Goal: Task Accomplishment & Management: Use online tool/utility

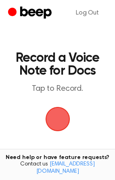
click at [63, 124] on span "button" at bounding box center [57, 118] width 45 height 45
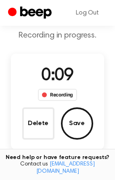
scroll to position [81, 0]
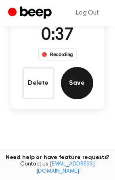
click at [86, 79] on button "Save" at bounding box center [77, 83] width 32 height 32
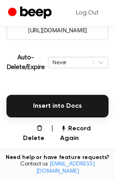
scroll to position [181, 0]
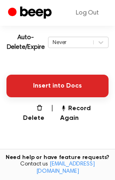
click at [69, 85] on button "Insert into Docs" at bounding box center [57, 85] width 102 height 23
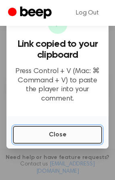
click at [54, 129] on button "Close" at bounding box center [57, 135] width 89 height 18
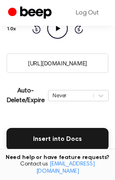
scroll to position [168, 0]
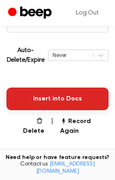
click at [62, 96] on button "Insert into Docs" at bounding box center [57, 98] width 102 height 23
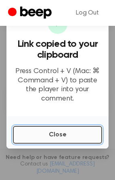
click at [70, 128] on button "Close" at bounding box center [57, 135] width 89 height 18
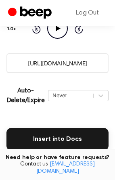
scroll to position [88, 0]
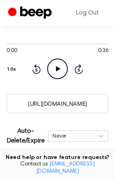
click at [80, 105] on input "https://beep.audio/B4fpfw0" at bounding box center [57, 103] width 102 height 20
click at [90, 101] on input "https://beep.audio/B4fpfw0" at bounding box center [57, 103] width 102 height 20
click at [59, 67] on icon "Play Audio" at bounding box center [57, 68] width 21 height 21
click at [105, 136] on div "Never" at bounding box center [78, 135] width 60 height 11
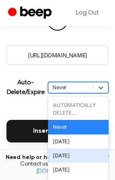
scroll to position [152, 0]
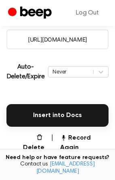
click at [26, 81] on p "Auto-Delete/Expire" at bounding box center [25, 71] width 38 height 19
click at [74, 40] on input "https://beep.audio/B4fpfw0" at bounding box center [57, 39] width 102 height 20
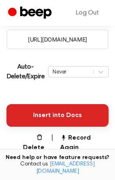
click at [56, 112] on button "Insert into Docs" at bounding box center [57, 115] width 102 height 23
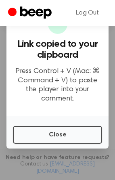
scroll to position [0, 0]
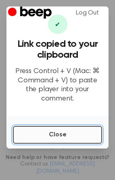
click at [66, 131] on button "Close" at bounding box center [57, 135] width 89 height 18
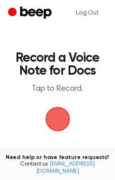
click at [60, 117] on span "button" at bounding box center [56, 118] width 27 height 27
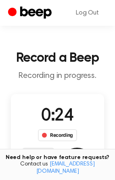
scroll to position [40, 0]
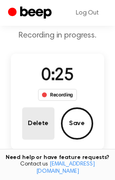
click at [46, 121] on button "Delete" at bounding box center [38, 123] width 32 height 32
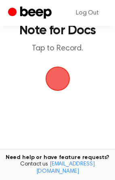
click at [56, 79] on span "button" at bounding box center [57, 78] width 23 height 23
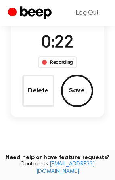
scroll to position [113, 0]
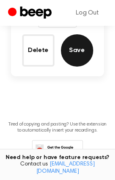
click at [82, 59] on button "Save" at bounding box center [77, 50] width 32 height 32
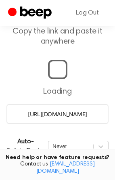
scroll to position [81, 0]
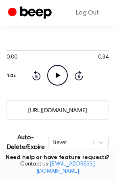
click at [27, 114] on input "https://beep.audio/zfBdket" at bounding box center [57, 110] width 102 height 20
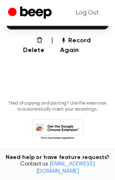
scroll to position [168, 0]
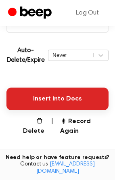
click at [75, 99] on button "Insert into Docs" at bounding box center [57, 98] width 102 height 23
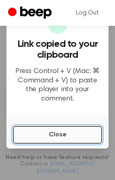
click at [77, 127] on button "Close" at bounding box center [57, 135] width 89 height 18
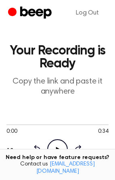
scroll to position [0, 0]
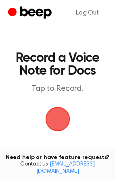
click at [57, 120] on span "button" at bounding box center [57, 119] width 23 height 23
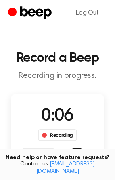
scroll to position [40, 0]
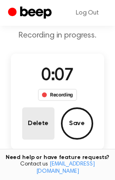
click at [42, 117] on button "Delete" at bounding box center [38, 123] width 32 height 32
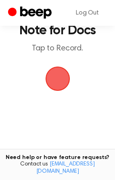
click at [53, 78] on span "button" at bounding box center [57, 78] width 23 height 23
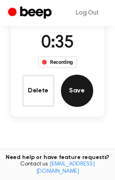
click at [76, 94] on button "Save" at bounding box center [77, 90] width 32 height 32
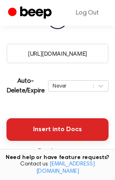
scroll to position [97, 0]
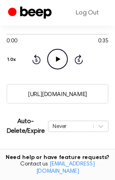
click at [49, 88] on input "https://beep.audio/77YLZCf" at bounding box center [57, 94] width 102 height 20
click at [56, 59] on icon at bounding box center [58, 58] width 4 height 5
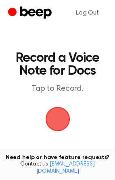
click at [58, 115] on span "button" at bounding box center [57, 119] width 40 height 40
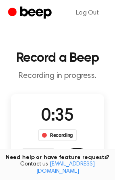
scroll to position [40, 0]
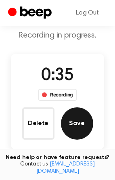
click at [79, 119] on button "Save" at bounding box center [77, 123] width 32 height 32
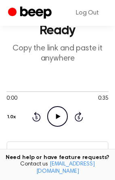
click at [65, 113] on icon "Play Audio" at bounding box center [57, 116] width 21 height 21
click at [32, 150] on input "[URL][DOMAIN_NAME]" at bounding box center [57, 151] width 102 height 20
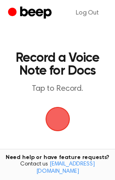
click at [51, 111] on span "button" at bounding box center [57, 119] width 25 height 25
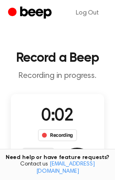
scroll to position [81, 0]
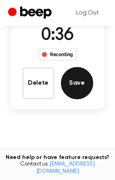
click at [76, 80] on button "Save" at bounding box center [77, 83] width 32 height 32
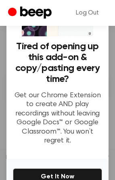
scroll to position [99, 0]
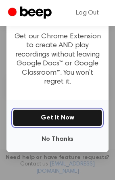
click at [70, 112] on button "Get It Now" at bounding box center [57, 117] width 89 height 17
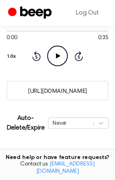
scroll to position [60, 0]
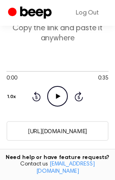
click at [91, 128] on input "https://beep.audio/AoaqOvA" at bounding box center [57, 131] width 102 height 20
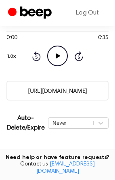
scroll to position [181, 0]
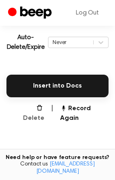
click at [37, 109] on button "Delete" at bounding box center [30, 112] width 28 height 19
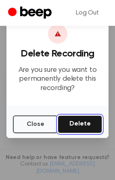
click at [66, 124] on button "Delete" at bounding box center [80, 124] width 44 height 18
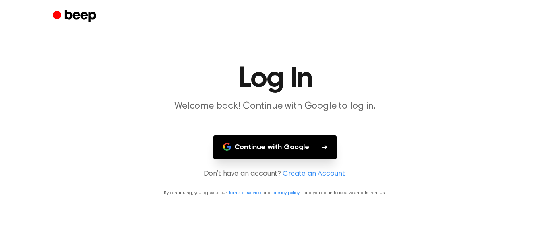
click at [296, 150] on button "Continue with Google" at bounding box center [274, 148] width 123 height 24
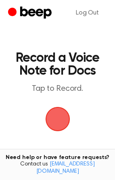
click at [56, 119] on span "button" at bounding box center [57, 119] width 23 height 23
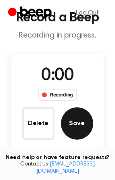
scroll to position [81, 0]
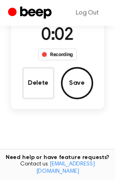
click at [61, 55] on div "Recording" at bounding box center [57, 54] width 39 height 12
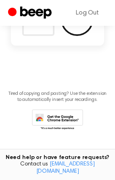
scroll to position [63, 0]
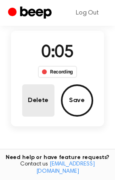
click at [39, 104] on button "Delete" at bounding box center [38, 100] width 32 height 32
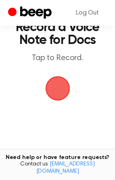
click at [53, 87] on span "button" at bounding box center [57, 88] width 23 height 23
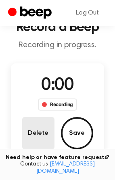
scroll to position [63, 0]
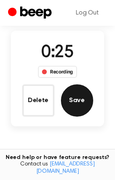
click at [71, 99] on button "Save" at bounding box center [77, 100] width 32 height 32
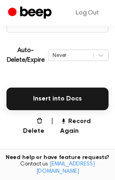
scroll to position [88, 0]
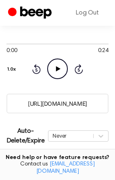
click at [71, 100] on input "https://beep.audio/QMVHx8n" at bounding box center [57, 103] width 102 height 20
click at [61, 67] on icon "Play Audio" at bounding box center [57, 68] width 21 height 21
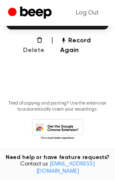
click at [33, 39] on button "Delete" at bounding box center [30, 45] width 28 height 19
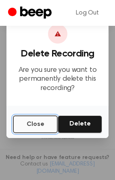
click at [19, 123] on button "Close" at bounding box center [35, 124] width 45 height 18
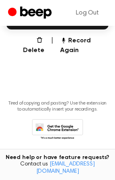
scroll to position [168, 0]
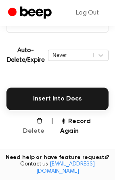
click at [38, 123] on button "Delete" at bounding box center [30, 125] width 28 height 19
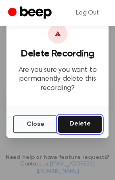
click at [72, 122] on button "Delete" at bounding box center [80, 124] width 44 height 18
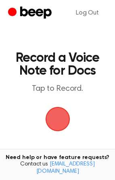
click at [65, 112] on span "button" at bounding box center [57, 119] width 23 height 23
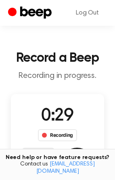
scroll to position [40, 0]
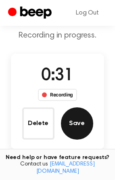
click at [79, 130] on button "Save" at bounding box center [77, 123] width 32 height 32
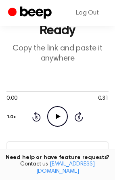
click at [45, 153] on input "[URL][DOMAIN_NAME]" at bounding box center [57, 151] width 102 height 20
click at [57, 114] on icon "Play Audio" at bounding box center [57, 116] width 21 height 21
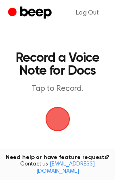
click at [54, 113] on span "button" at bounding box center [57, 119] width 23 height 23
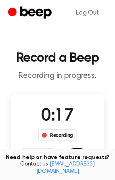
scroll to position [40, 0]
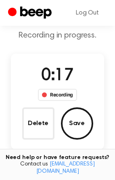
click at [36, 123] on button "Delete" at bounding box center [38, 123] width 32 height 32
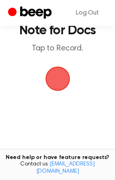
click at [50, 78] on span "button" at bounding box center [57, 79] width 26 height 26
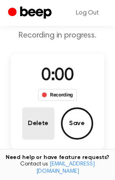
scroll to position [73, 0]
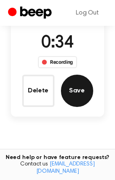
click at [81, 95] on button "Save" at bounding box center [77, 90] width 32 height 32
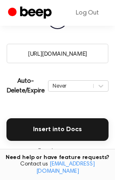
scroll to position [97, 0]
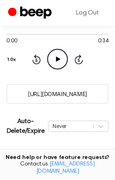
click at [77, 95] on input "[URL][DOMAIN_NAME]" at bounding box center [57, 94] width 102 height 20
click at [62, 62] on icon "Play Audio" at bounding box center [57, 59] width 21 height 21
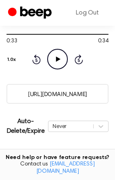
scroll to position [138, 0]
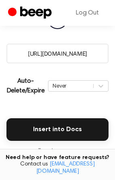
click at [28, 148] on button "Delete" at bounding box center [30, 156] width 28 height 19
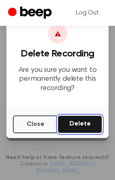
click at [68, 127] on button "Delete" at bounding box center [80, 124] width 44 height 18
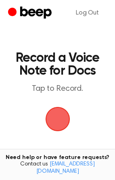
click at [64, 121] on span "button" at bounding box center [57, 119] width 26 height 26
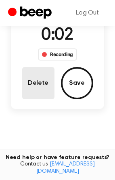
click at [35, 75] on button "Delete" at bounding box center [38, 83] width 32 height 32
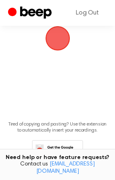
scroll to position [48, 0]
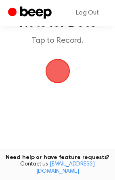
click at [59, 76] on span "button" at bounding box center [57, 70] width 31 height 31
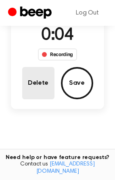
click at [44, 87] on button "Delete" at bounding box center [38, 83] width 32 height 32
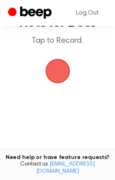
click at [59, 74] on span "button" at bounding box center [57, 71] width 32 height 32
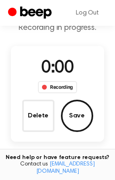
scroll to position [81, 0]
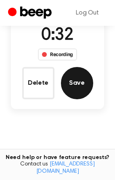
click at [70, 74] on button "Save" at bounding box center [77, 83] width 32 height 32
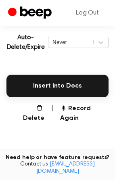
scroll to position [101, 0]
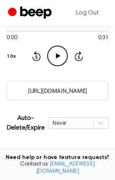
click at [63, 99] on input "https://beep.audio/KS0BQEp" at bounding box center [57, 91] width 102 height 20
click at [57, 58] on icon at bounding box center [58, 55] width 4 height 5
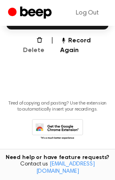
click at [36, 40] on icon "button" at bounding box center [39, 40] width 6 height 6
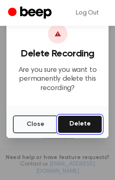
click at [78, 124] on button "Delete" at bounding box center [80, 124] width 44 height 18
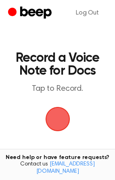
click at [58, 118] on span "button" at bounding box center [57, 119] width 23 height 23
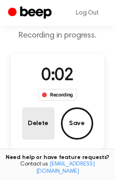
scroll to position [81, 0]
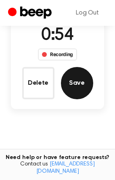
click at [83, 81] on button "Save" at bounding box center [77, 83] width 32 height 32
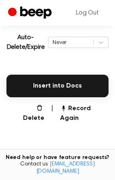
scroll to position [101, 0]
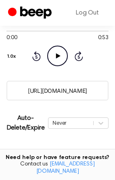
click at [52, 93] on input "https://beep.audio/rtPczpG" at bounding box center [57, 91] width 102 height 20
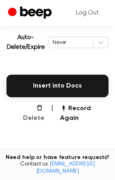
click at [35, 110] on button "Delete" at bounding box center [30, 112] width 28 height 19
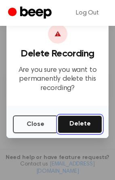
click at [69, 126] on button "Delete" at bounding box center [80, 124] width 44 height 18
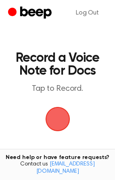
click at [59, 116] on span "button" at bounding box center [57, 119] width 25 height 25
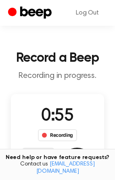
scroll to position [40, 0]
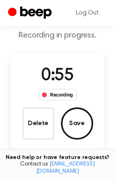
click at [75, 121] on button "Save" at bounding box center [77, 123] width 32 height 32
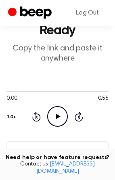
scroll to position [81, 0]
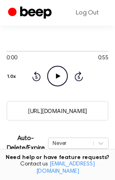
click at [63, 73] on icon "Play Audio" at bounding box center [57, 76] width 21 height 21
click at [21, 113] on input "[URL][DOMAIN_NAME]" at bounding box center [57, 111] width 102 height 20
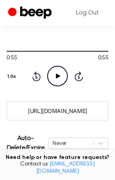
click at [78, 127] on div "Auto-Delete/Expire Never | Download" at bounding box center [57, 143] width 102 height 32
click at [56, 112] on input "[URL][DOMAIN_NAME]" at bounding box center [57, 111] width 102 height 20
click at [78, 128] on div "Auto-Delete/Expire Never | Download" at bounding box center [57, 143] width 102 height 32
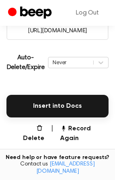
scroll to position [121, 0]
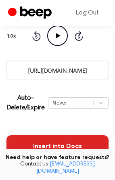
click at [55, 149] on button "Insert into Docs" at bounding box center [57, 146] width 102 height 23
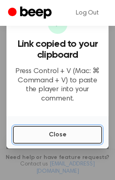
click at [56, 131] on button "Close" at bounding box center [57, 135] width 89 height 18
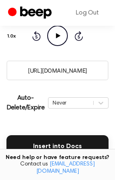
click at [50, 72] on input "https://beep.audio/UG69wrV" at bounding box center [57, 70] width 102 height 20
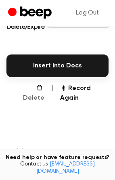
click at [39, 85] on button "Delete" at bounding box center [30, 92] width 28 height 19
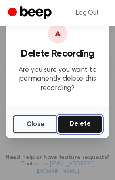
click at [72, 122] on button "Delete" at bounding box center [80, 124] width 44 height 18
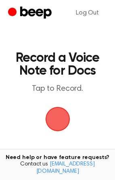
click at [59, 119] on span "button" at bounding box center [57, 119] width 23 height 23
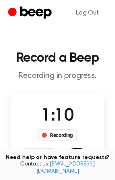
click at [77, 149] on button "Save" at bounding box center [77, 163] width 32 height 32
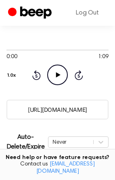
scroll to position [122, 0]
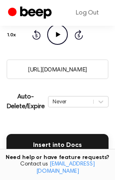
click at [76, 70] on input "https://beep.audio/v8jnOHR" at bounding box center [57, 69] width 102 height 20
click at [95, 69] on input "https://beep.audio/v8jnOHR" at bounding box center [57, 69] width 102 height 20
click at [78, 85] on div "Auto-Delete/Expire Never | Download" at bounding box center [57, 101] width 102 height 32
click at [58, 27] on icon "Play Audio" at bounding box center [57, 34] width 21 height 21
click at [58, 82] on main "Your Recording is Ready Copy the link and paste it anywhere 0:00 1:09 Your brow…" at bounding box center [57, 84] width 115 height 412
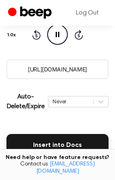
drag, startPoint x: 19, startPoint y: 72, endPoint x: 107, endPoint y: 79, distance: 88.5
click at [107, 79] on main "Your Recording is Ready Copy the link and paste it anywhere 0:00 1:09 Your brow…" at bounding box center [57, 84] width 115 height 412
